Goal: Task Accomplishment & Management: Manage account settings

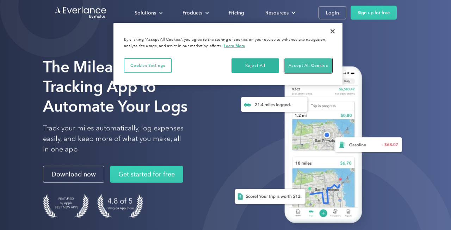
click at [313, 66] on button "Accept All Cookies" at bounding box center [308, 65] width 48 height 15
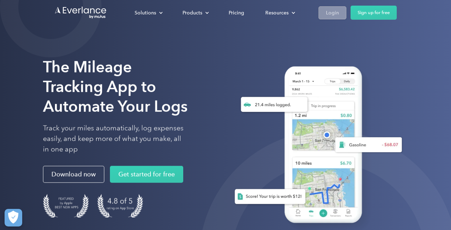
click at [327, 13] on div "Login" at bounding box center [332, 12] width 13 height 9
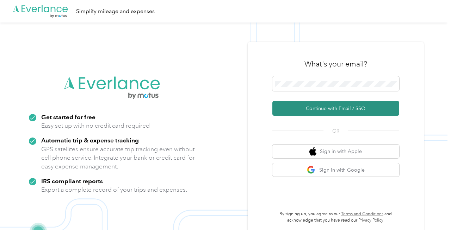
click at [326, 110] on button "Continue with Email / SSO" at bounding box center [335, 108] width 127 height 15
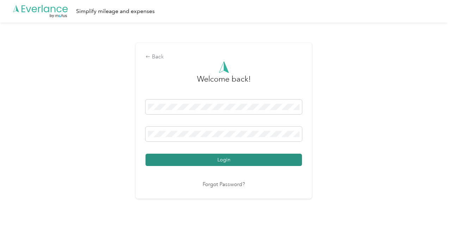
click at [211, 162] on button "Login" at bounding box center [223, 160] width 156 height 12
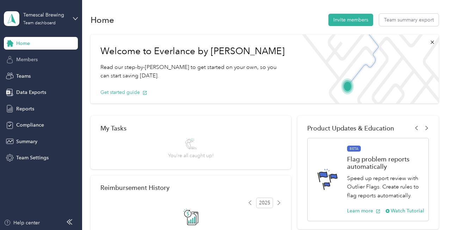
click at [31, 61] on span "Members" at bounding box center [26, 59] width 21 height 7
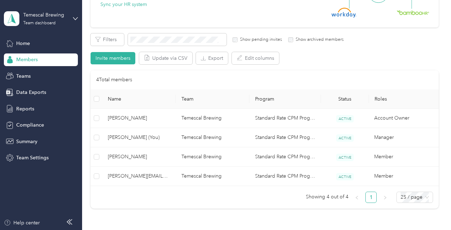
scroll to position [100, 0]
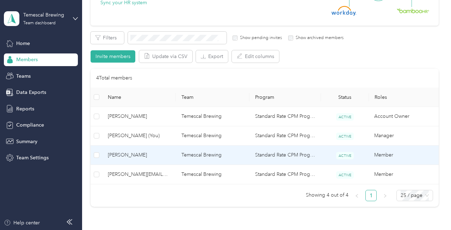
click at [286, 159] on td "Standard Rate CPM Program" at bounding box center [284, 155] width 71 height 19
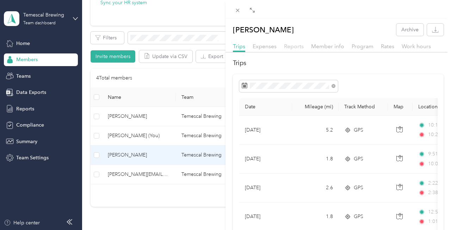
click at [291, 47] on span "Reports" at bounding box center [294, 46] width 20 height 7
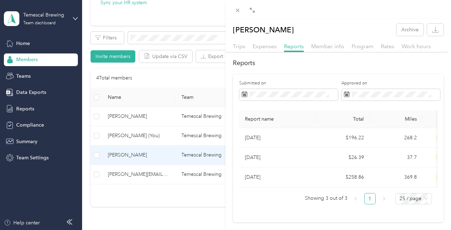
click at [410, 66] on h2 "Reports" at bounding box center [338, 63] width 211 height 10
click at [412, 29] on button "Archive" at bounding box center [409, 30] width 27 height 12
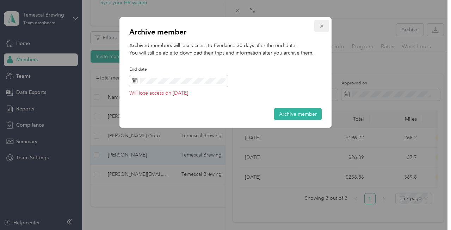
click at [323, 27] on icon "button" at bounding box center [321, 26] width 5 height 5
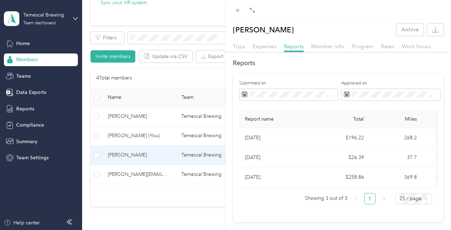
click at [297, 63] on h2 "Reports" at bounding box center [338, 63] width 211 height 10
click at [246, 94] on icon at bounding box center [245, 95] width 6 height 6
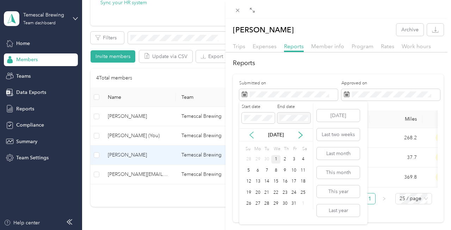
click at [251, 135] on icon at bounding box center [251, 135] width 7 height 7
click at [260, 182] on div "15" at bounding box center [257, 182] width 9 height 9
click at [250, 204] on div "28" at bounding box center [248, 204] width 9 height 9
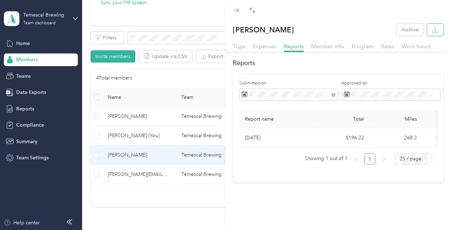
click at [435, 32] on icon "button" at bounding box center [435, 32] width 6 height 2
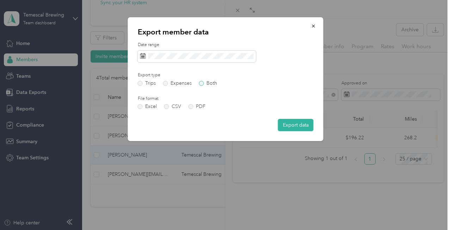
click at [202, 83] on label "Both" at bounding box center [208, 83] width 18 height 5
click at [191, 107] on label "PDF" at bounding box center [196, 106] width 17 height 5
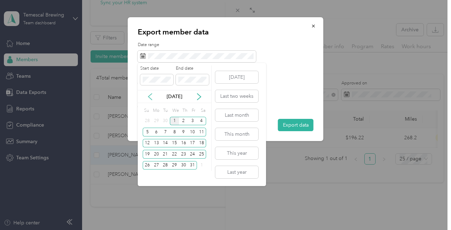
click at [150, 98] on icon at bounding box center [150, 96] width 7 height 7
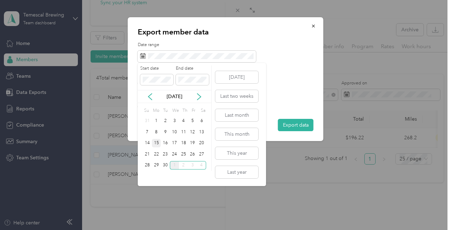
click at [155, 145] on div "15" at bounding box center [156, 143] width 9 height 9
click at [150, 166] on div "28" at bounding box center [147, 165] width 9 height 9
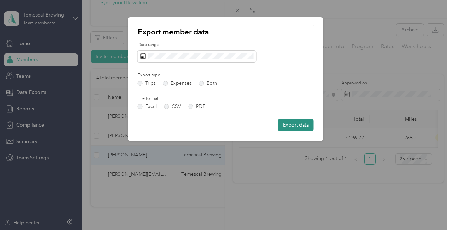
click at [280, 125] on button "Export data" at bounding box center [296, 125] width 36 height 12
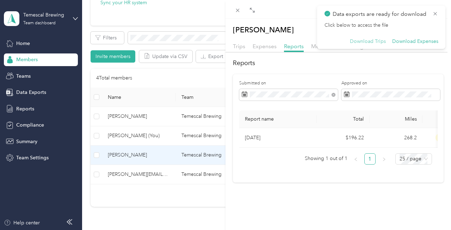
click at [372, 42] on button "Download Trips" at bounding box center [368, 41] width 36 height 6
click at [407, 44] on button "Download Expenses" at bounding box center [415, 41] width 46 height 6
click at [434, 15] on icon at bounding box center [435, 14] width 6 height 6
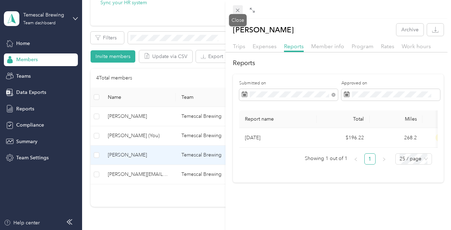
click at [239, 10] on icon at bounding box center [238, 10] width 6 height 6
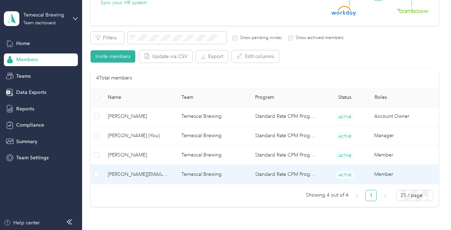
click at [145, 178] on span "peter@temescalbrewing.com" at bounding box center [139, 175] width 62 height 8
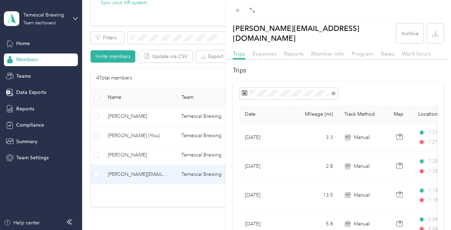
click at [304, 50] on div "Trips Expenses Reports Member info Program Rates Work hours" at bounding box center [337, 55] width 225 height 10
click at [294, 50] on span "Reports" at bounding box center [294, 53] width 20 height 7
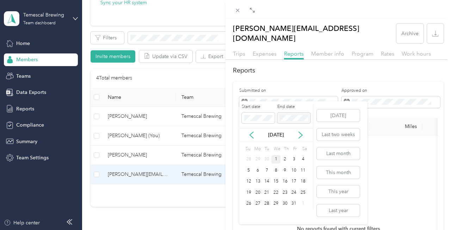
click at [251, 131] on div "Oct 2025" at bounding box center [276, 134] width 74 height 7
click at [251, 135] on icon at bounding box center [251, 135] width 7 height 7
click at [260, 182] on div "15" at bounding box center [257, 182] width 9 height 9
click at [250, 203] on div "28" at bounding box center [248, 204] width 9 height 9
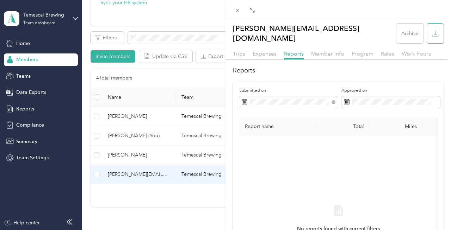
click at [436, 31] on icon "button" at bounding box center [435, 33] width 7 height 7
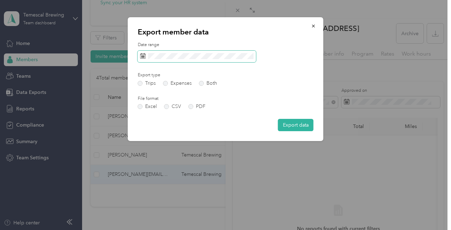
click at [144, 56] on icon at bounding box center [143, 56] width 6 height 6
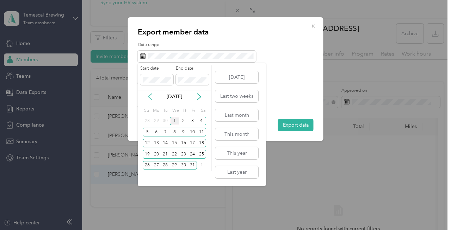
click at [153, 99] on icon at bounding box center [150, 96] width 7 height 7
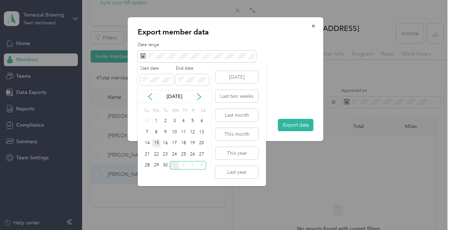
click at [157, 141] on div "15" at bounding box center [156, 143] width 9 height 9
click at [149, 166] on div "28" at bounding box center [147, 165] width 9 height 9
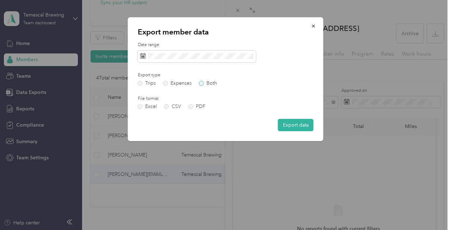
click at [203, 83] on label "Both" at bounding box center [208, 83] width 18 height 5
click at [192, 106] on label "PDF" at bounding box center [196, 106] width 17 height 5
click at [292, 127] on button "Export data" at bounding box center [296, 125] width 36 height 12
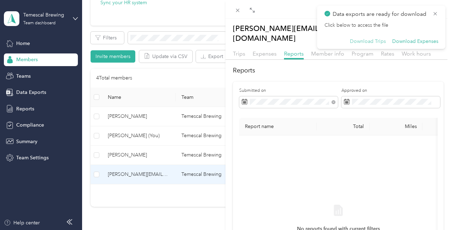
click at [372, 44] on button "Download Trips" at bounding box center [368, 41] width 36 height 6
click at [426, 33] on div "Click below to access the file Download Trips Download Expenses" at bounding box center [381, 33] width 114 height 23
click at [419, 38] on button "Download Expenses" at bounding box center [415, 41] width 46 height 6
